Goal: Task Accomplishment & Management: Manage account settings

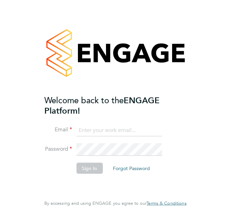
type input "[PERSON_NAME][EMAIL_ADDRESS][DOMAIN_NAME]"
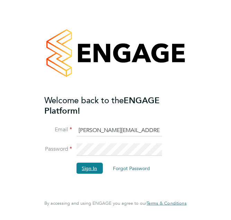
click at [80, 168] on button "Sign In" at bounding box center [89, 168] width 26 height 11
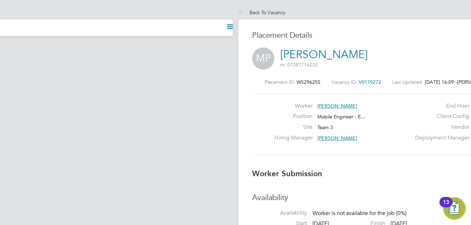
scroll to position [3, 3]
drag, startPoint x: 413, startPoint y: 114, endPoint x: 305, endPoint y: 85, distance: 112.4
click at [231, 98] on div "Worker Matthew Parker Position Mobile Engineer - Electrical Site Team 3 Hiring …" at bounding box center [404, 124] width 305 height 61
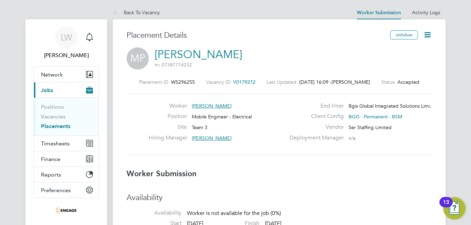
click at [231, 33] on icon at bounding box center [427, 35] width 9 height 9
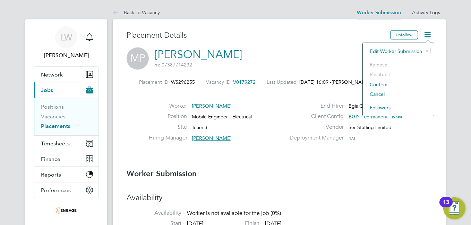
click at [231, 84] on li "Confirm" at bounding box center [398, 85] width 64 height 10
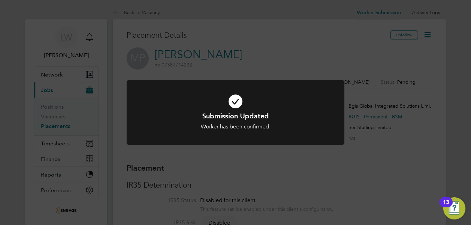
click at [231, 66] on div "Submission Updated Worker has been confirmed. Cancel Okay" at bounding box center [235, 112] width 471 height 225
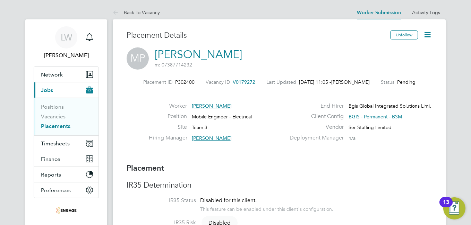
click at [231, 35] on icon at bounding box center [427, 35] width 9 height 9
